Goal: Information Seeking & Learning: Learn about a topic

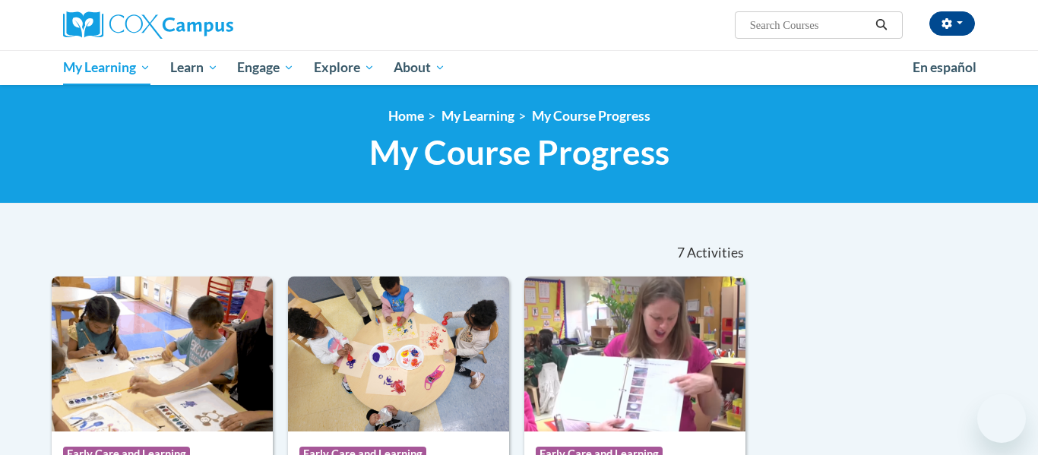
click at [289, 174] on div "<en>Home</en><fr>Accueil</fr><de>Zuhause</de><it>Casa</it><es>Casa</es><pt>Casa…" at bounding box center [518, 144] width 957 height 72
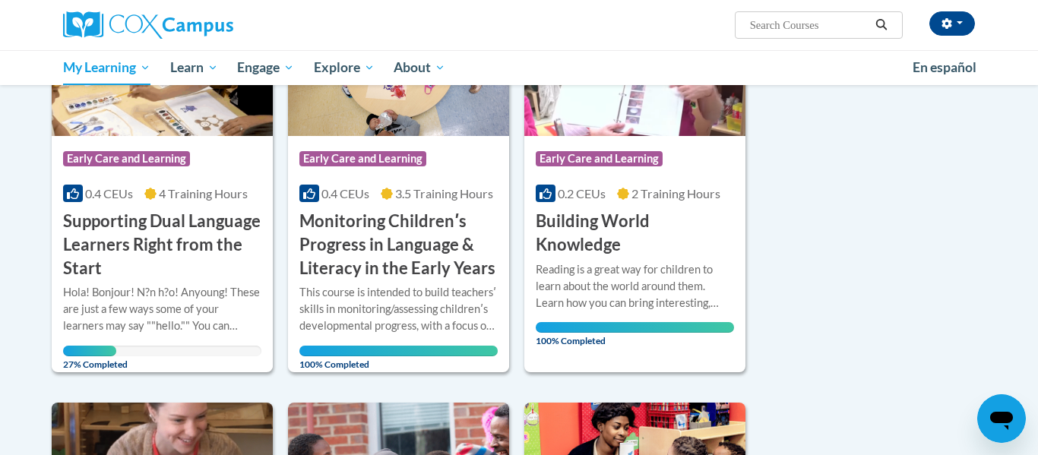
scroll to position [362, 0]
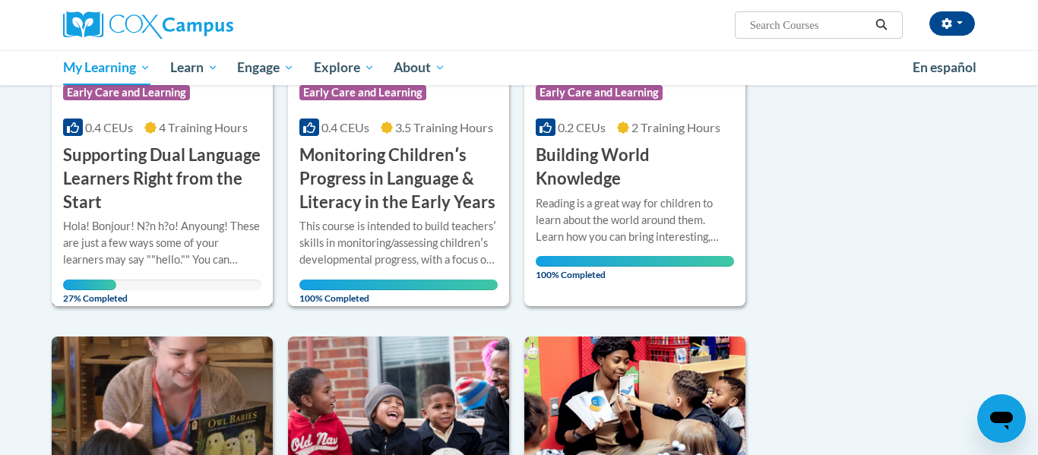
click at [198, 201] on h3 "Supporting Dual Language Learners Right from the Start" at bounding box center [162, 179] width 198 height 70
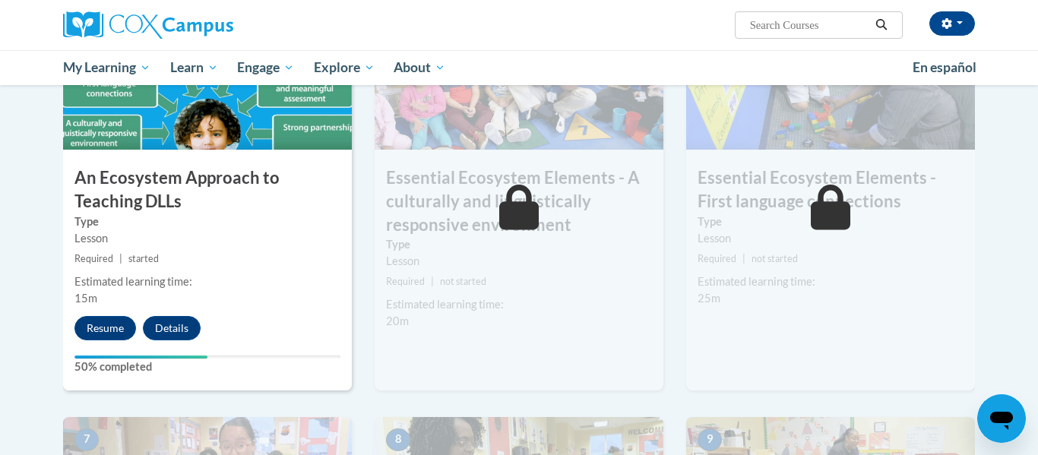
scroll to position [872, 0]
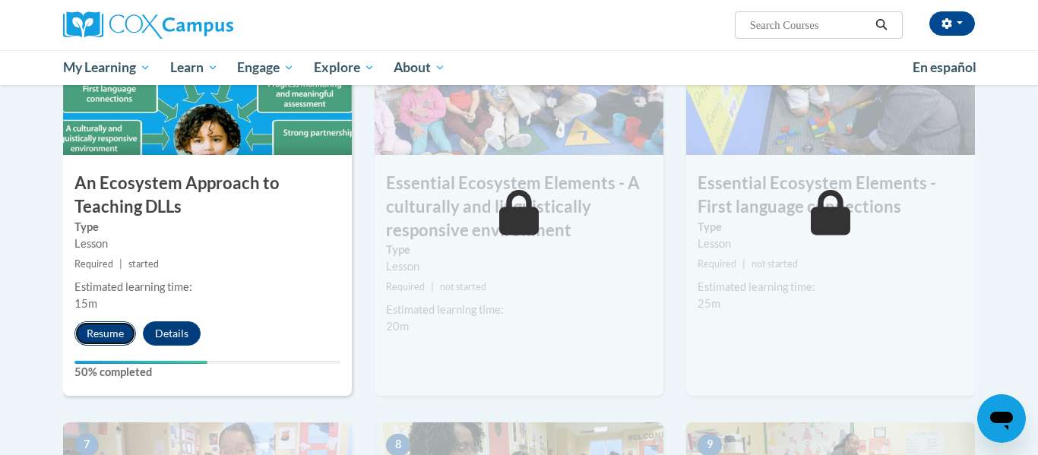
click at [96, 324] on button "Resume" at bounding box center [105, 333] width 62 height 24
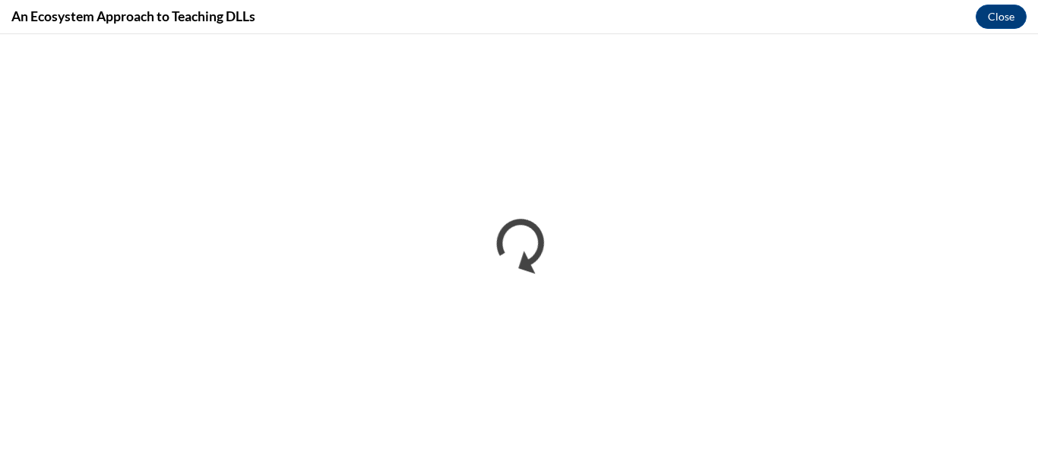
scroll to position [0, 0]
click at [649, 27] on div "An Ecosystem Approach to Teaching DLLs Close" at bounding box center [519, 17] width 1038 height 34
